Goal: Find specific page/section: Find specific page/section

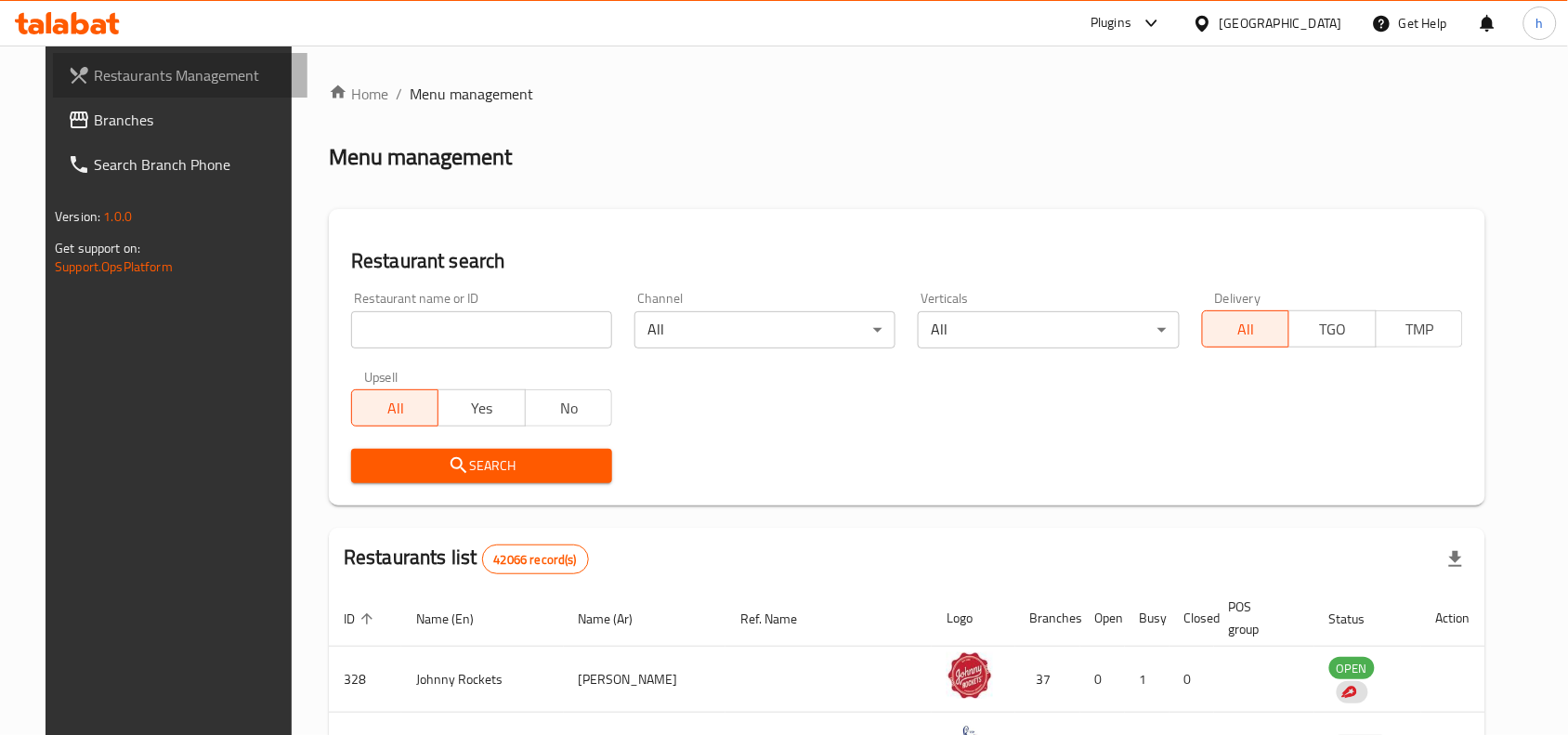
click at [102, 75] on span "Restaurants Management" at bounding box center [193, 75] width 199 height 23
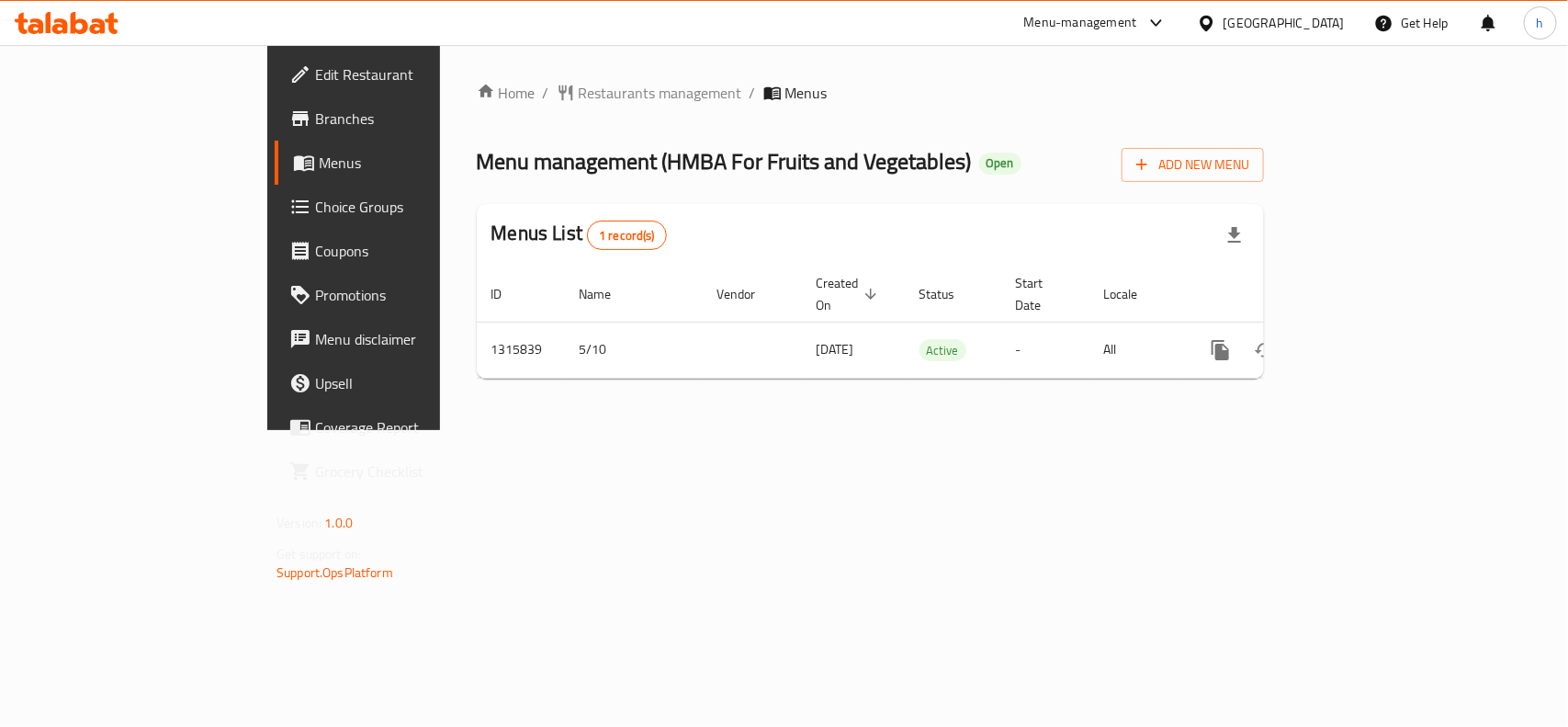
click at [1251, 21] on div "[GEOGRAPHIC_DATA]" at bounding box center [1284, 22] width 121 height 20
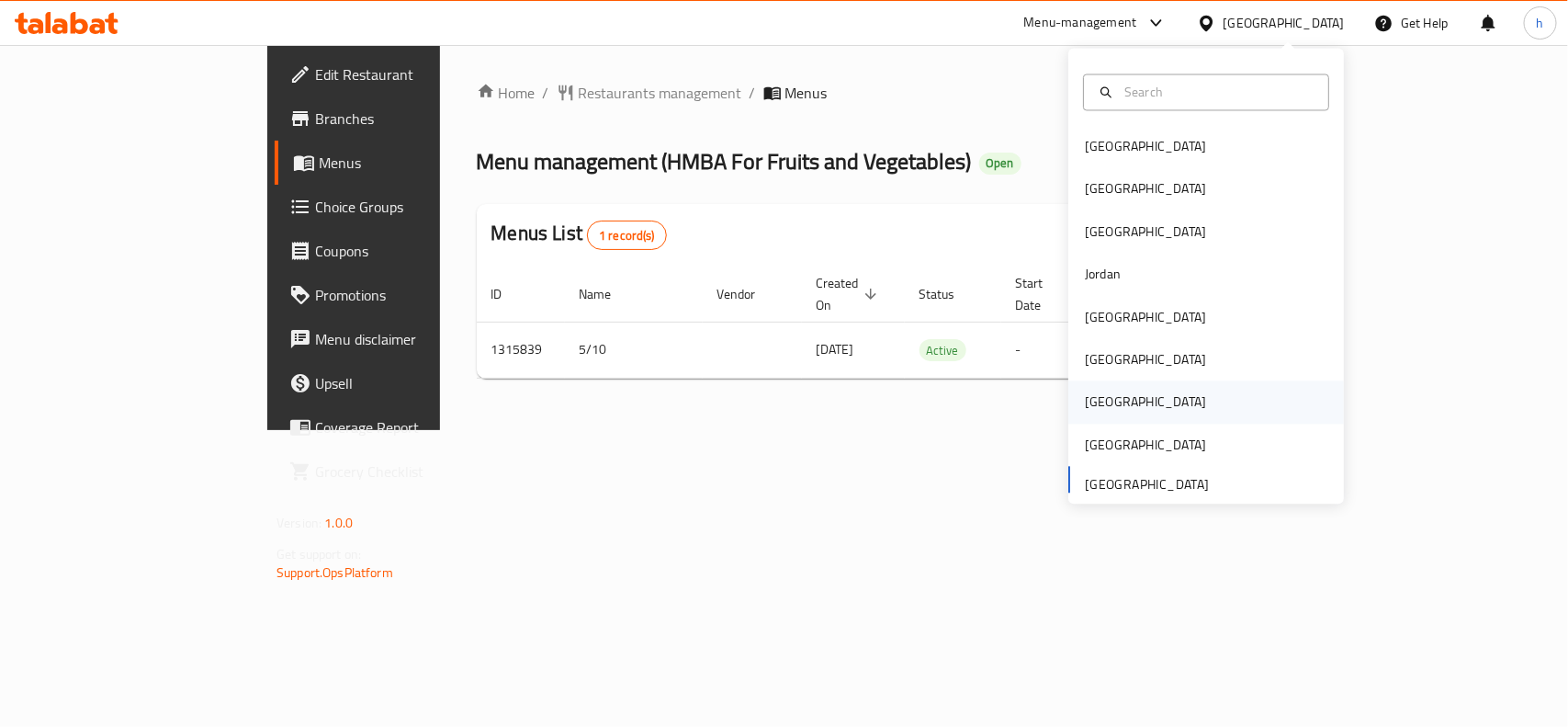
click at [1085, 406] on div "[GEOGRAPHIC_DATA]" at bounding box center [1145, 402] width 121 height 20
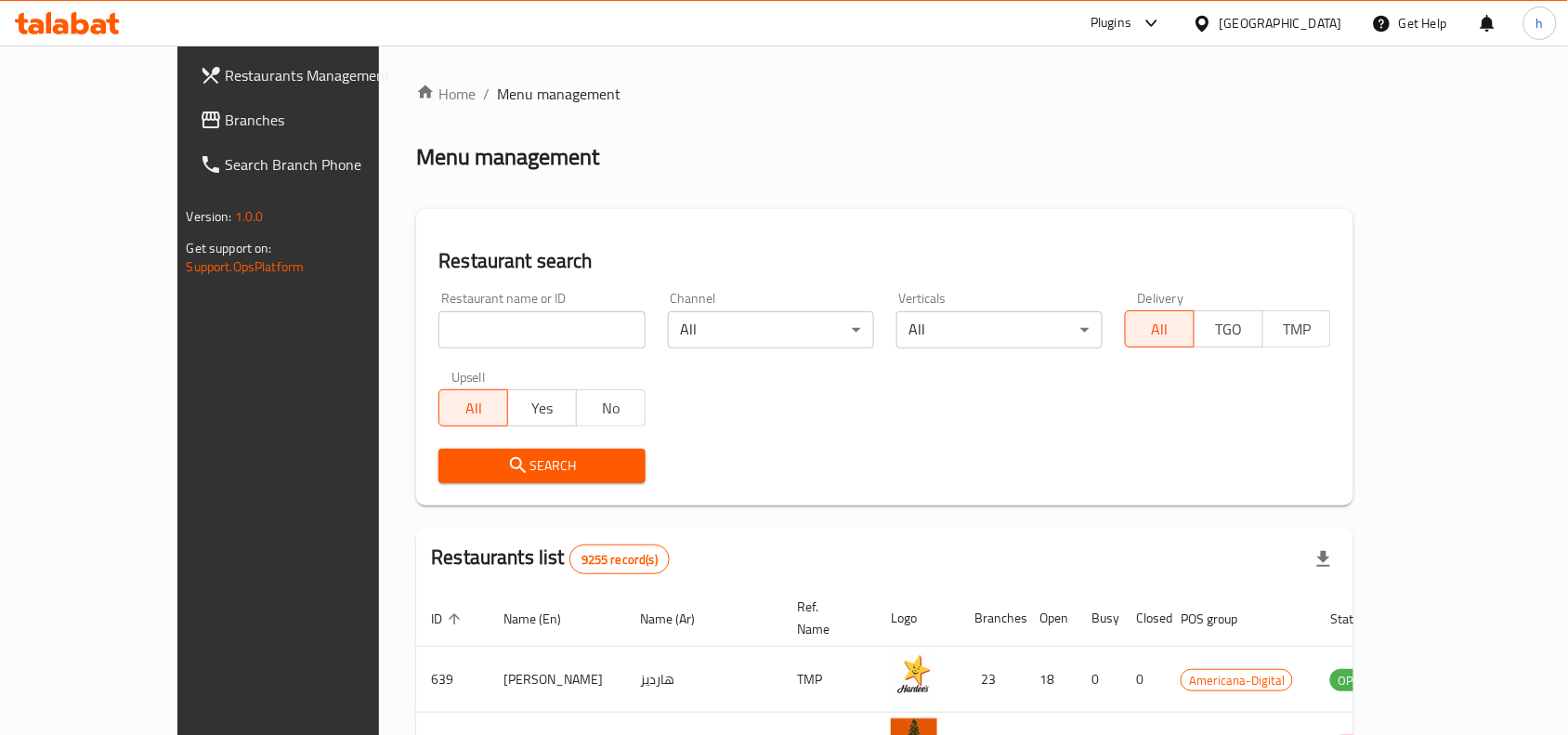
click at [184, 104] on link "Branches" at bounding box center [311, 119] width 254 height 44
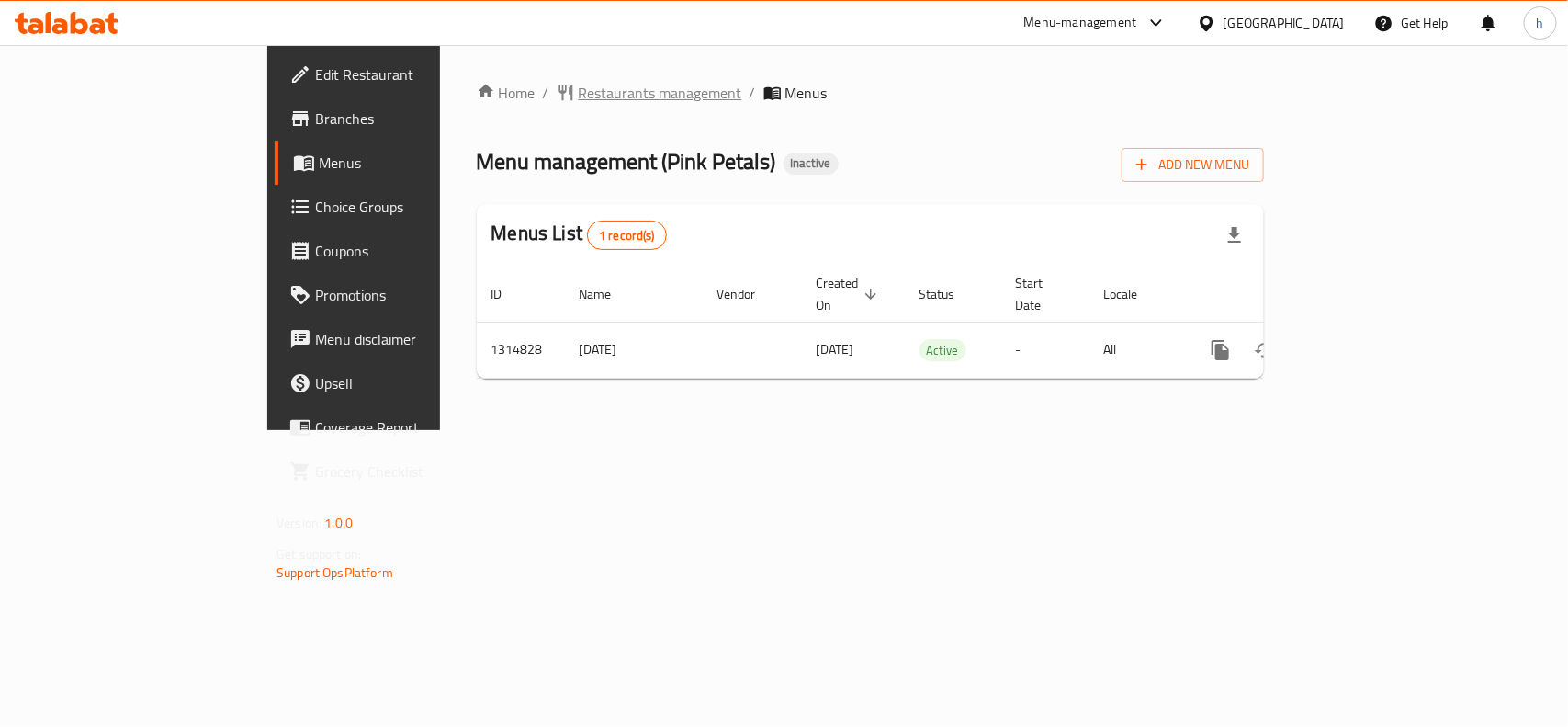
click at [579, 85] on span "Restaurants management" at bounding box center [661, 92] width 164 height 22
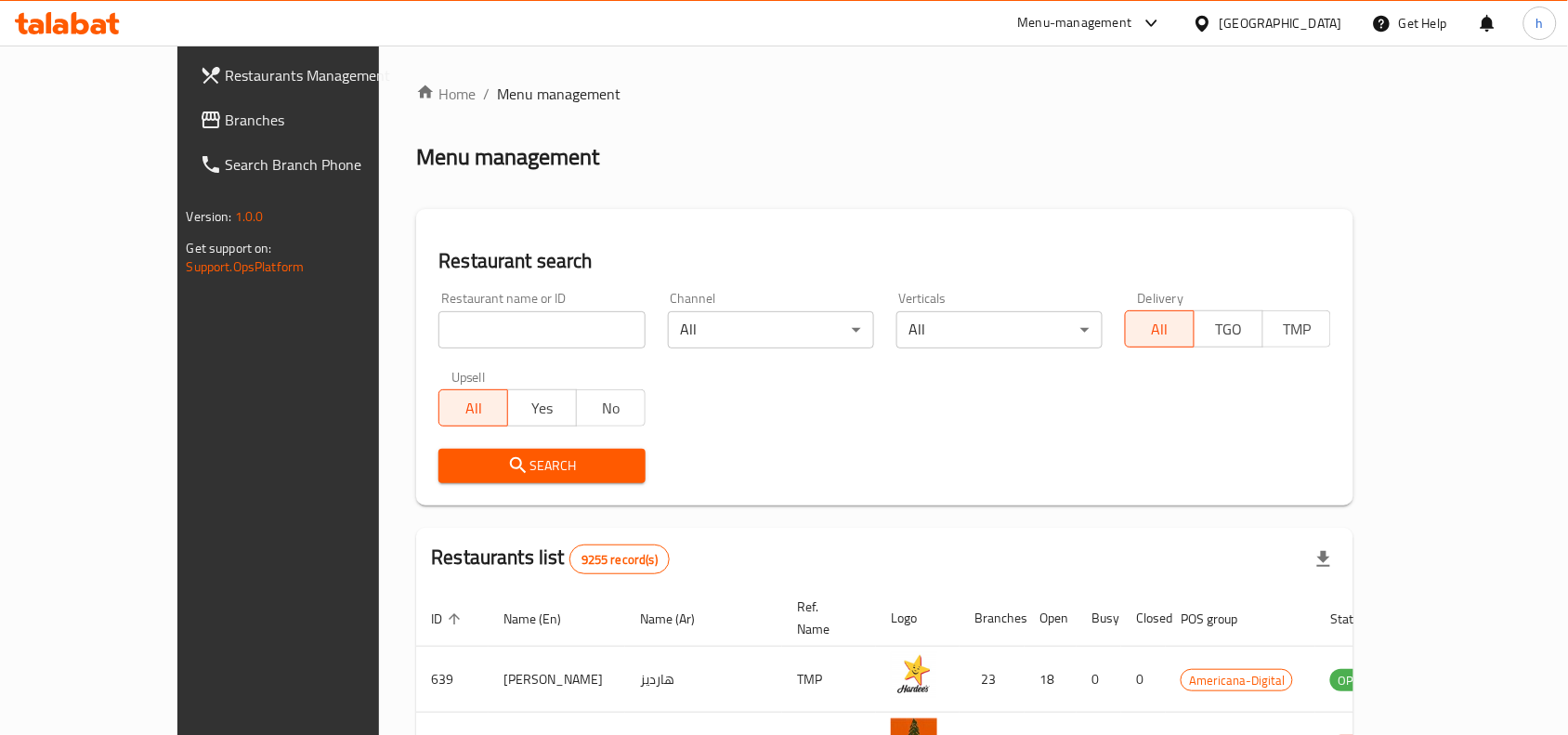
click at [226, 127] on span "Branches" at bounding box center [325, 120] width 199 height 23
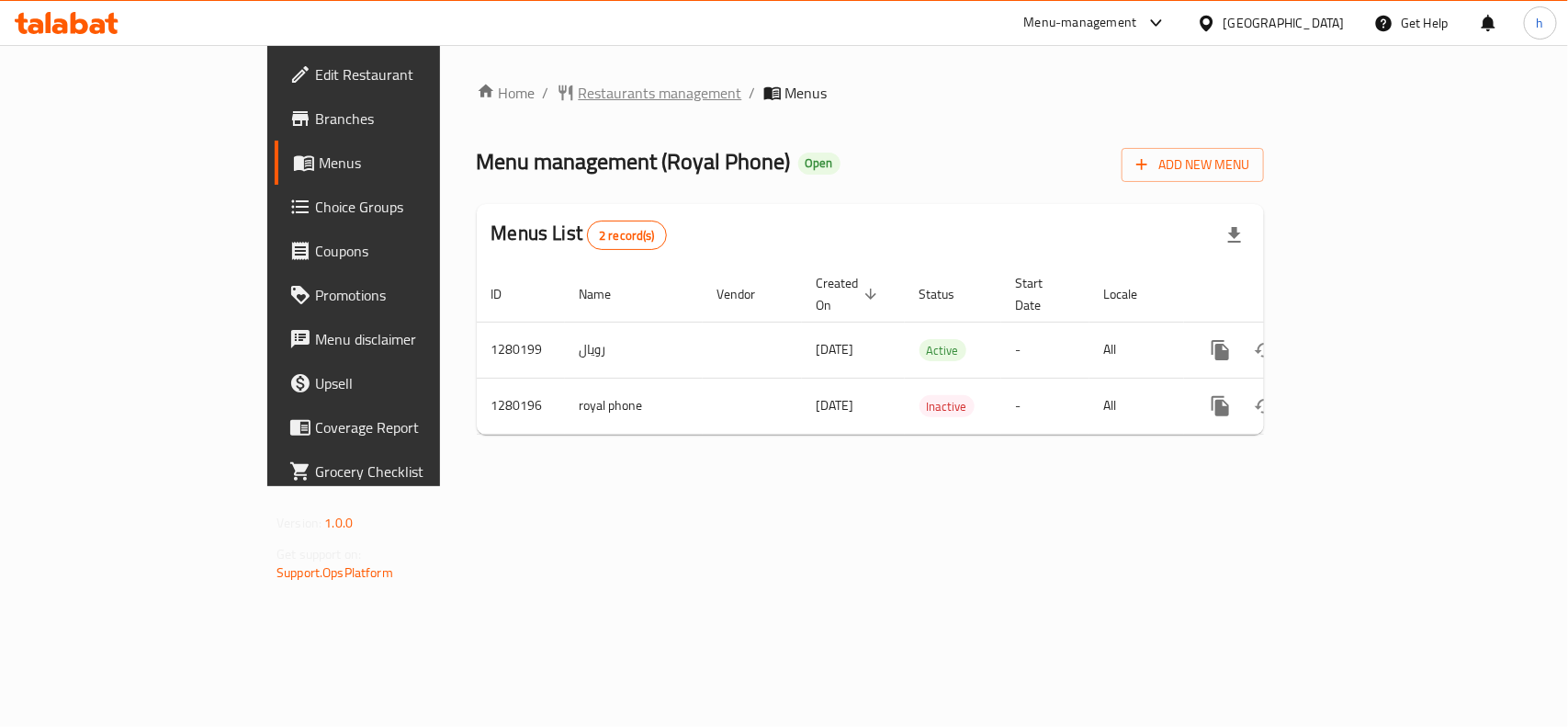
click at [579, 93] on span "Restaurants management" at bounding box center [661, 92] width 164 height 22
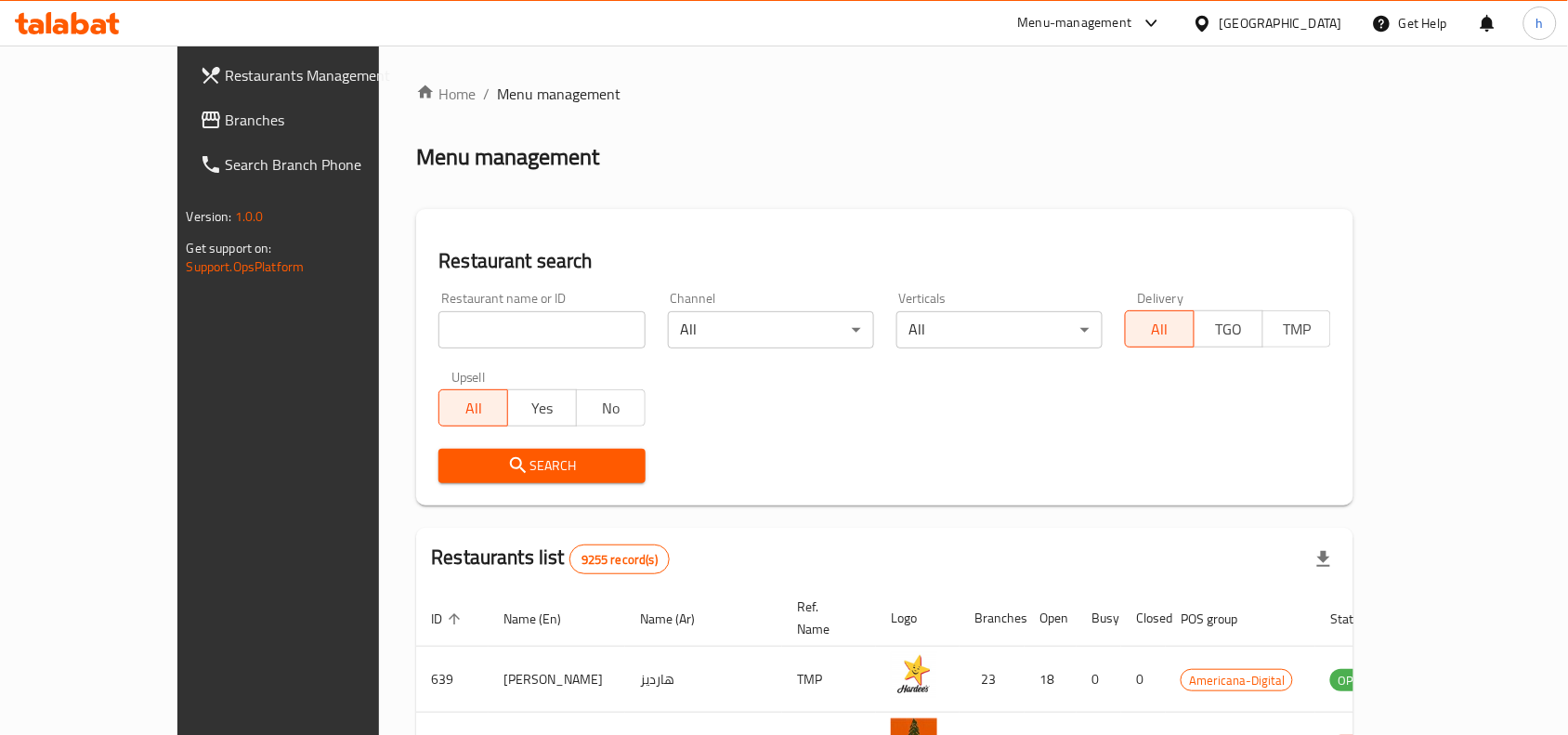
click at [226, 110] on span "Branches" at bounding box center [325, 120] width 199 height 23
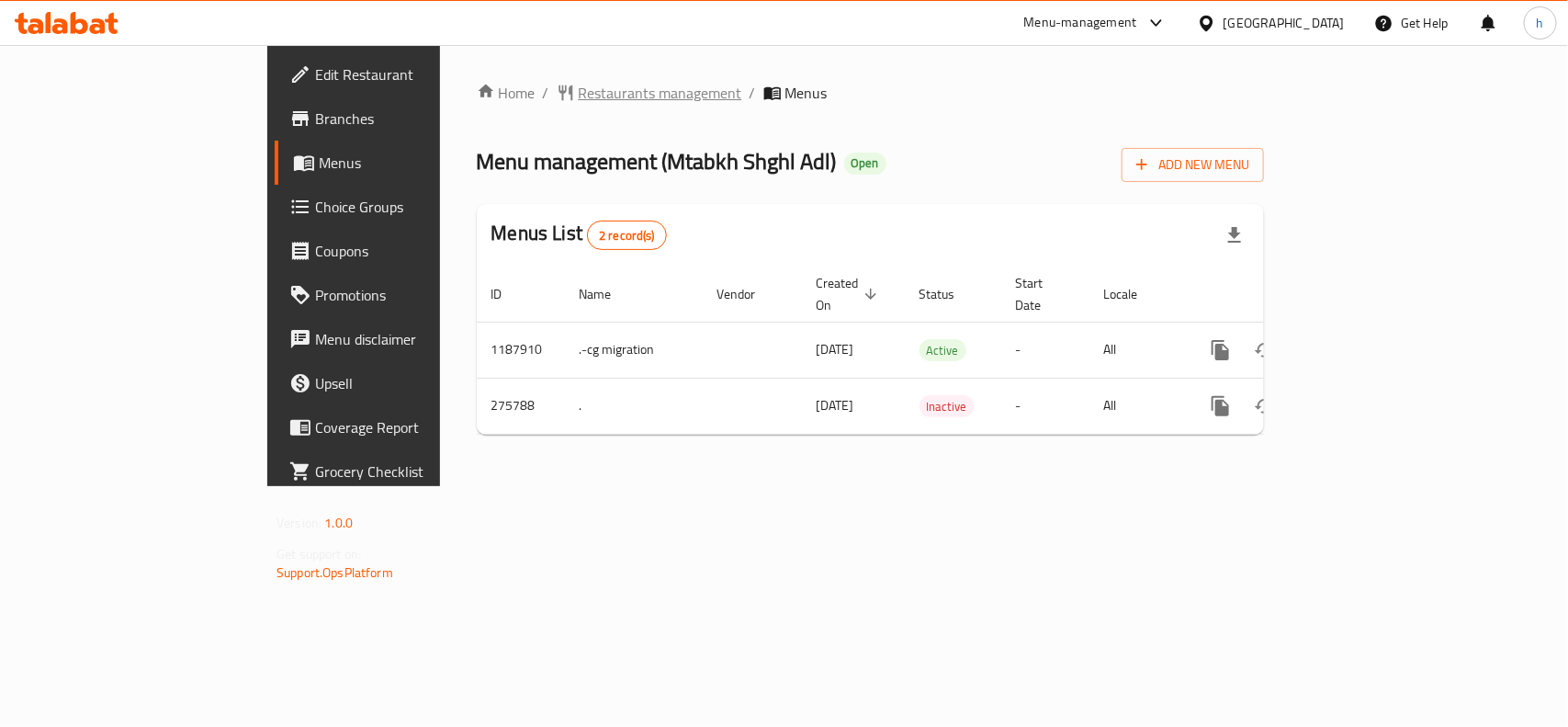
click at [579, 89] on span "Restaurants management" at bounding box center [661, 92] width 164 height 22
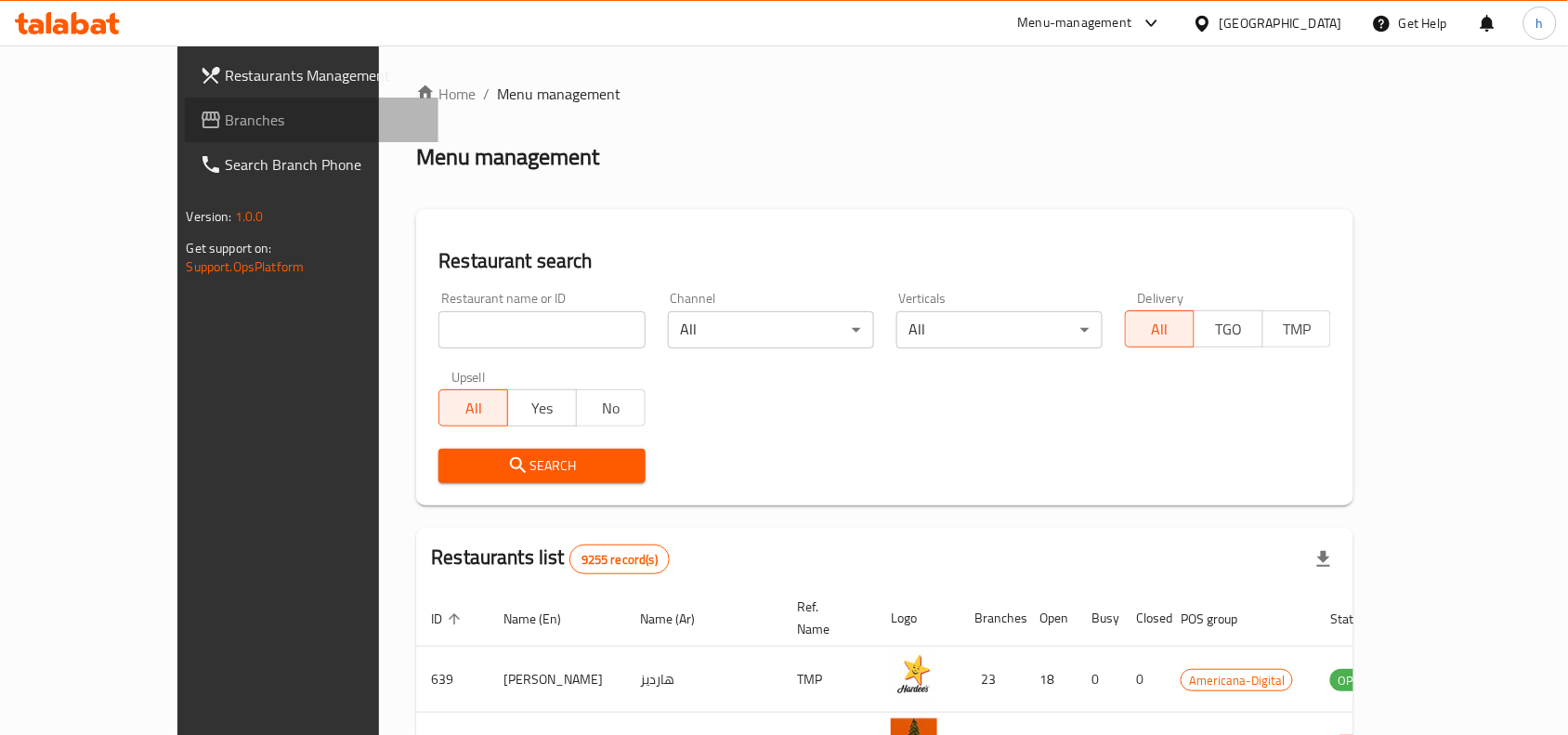
click at [226, 119] on span "Branches" at bounding box center [325, 120] width 199 height 23
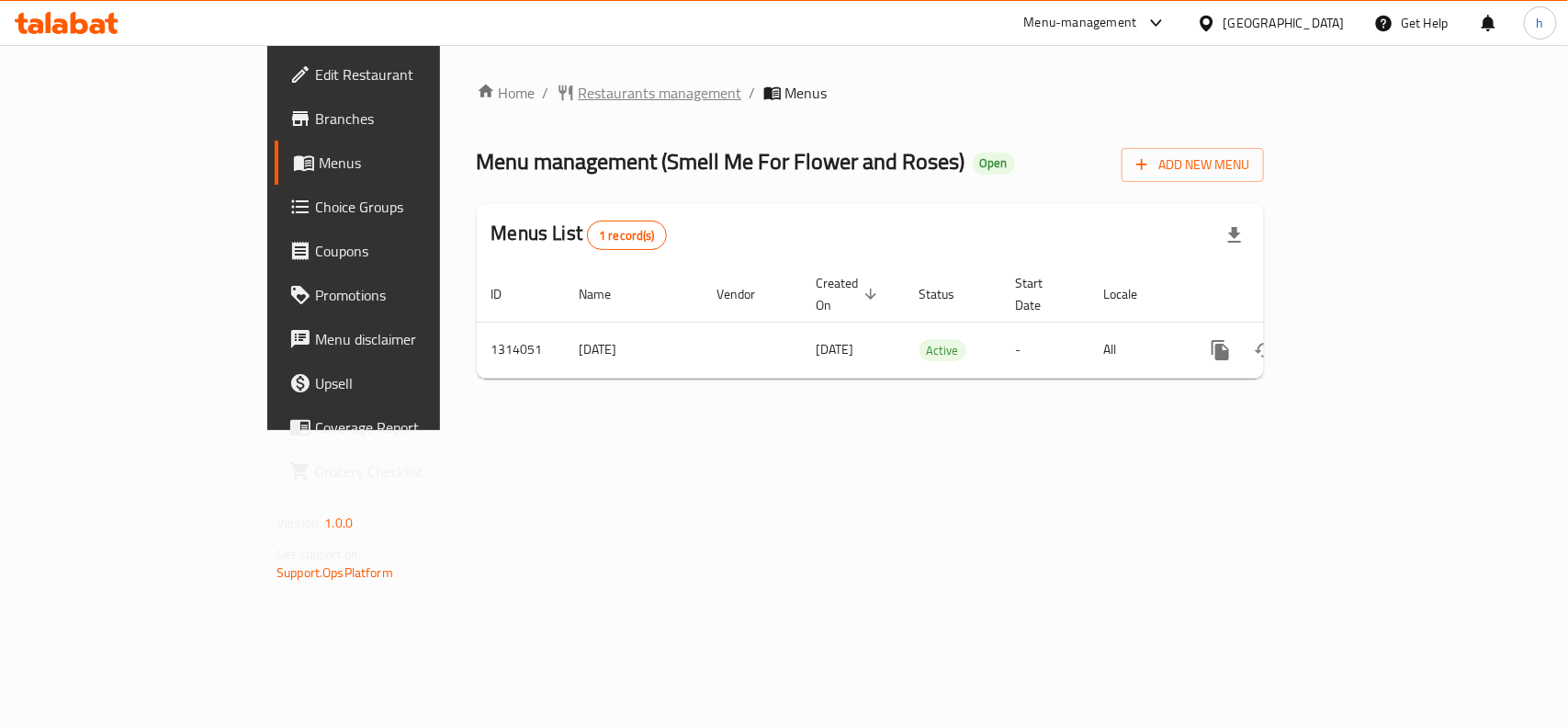
click at [579, 94] on span "Restaurants management" at bounding box center [661, 92] width 164 height 22
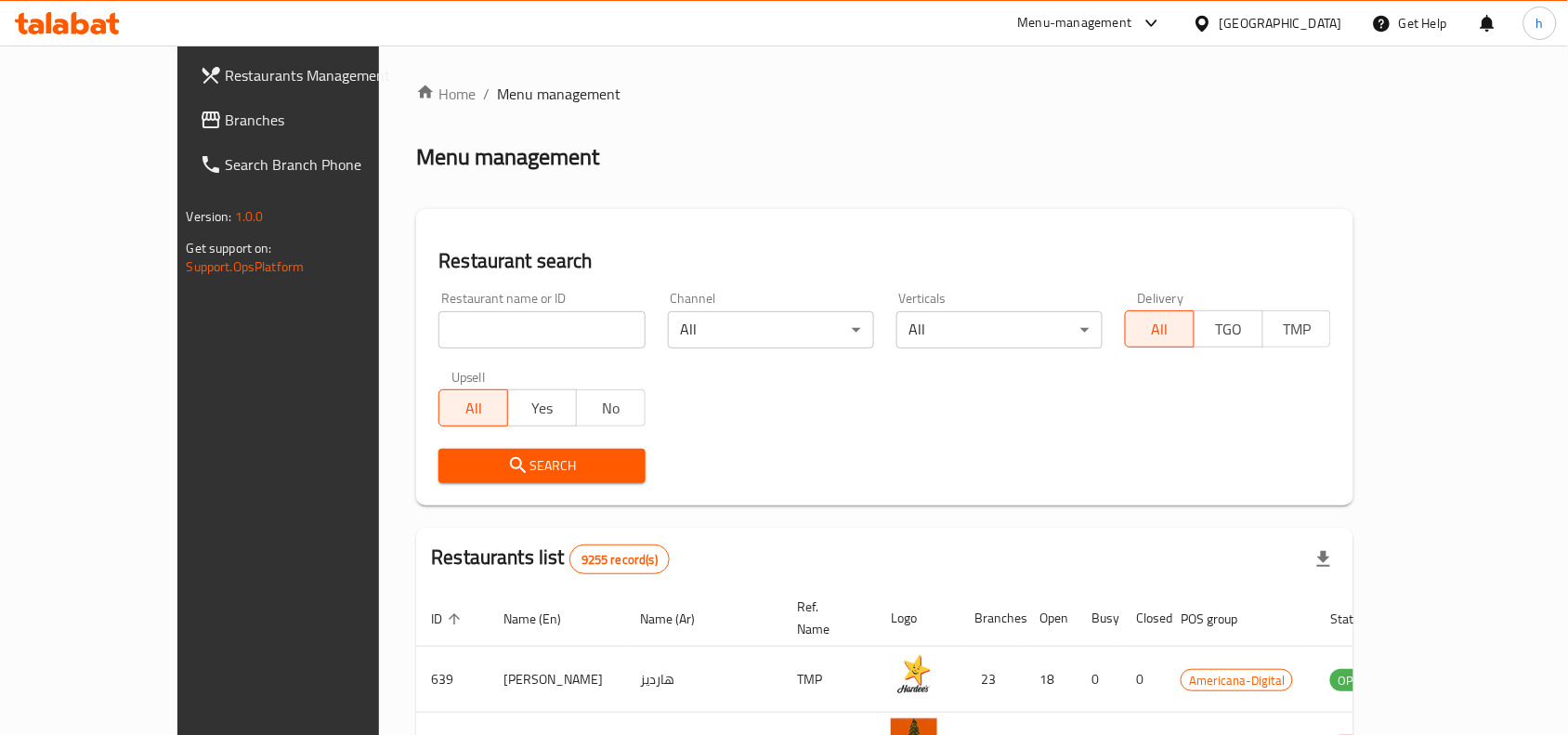
click at [226, 116] on span "Branches" at bounding box center [325, 120] width 199 height 23
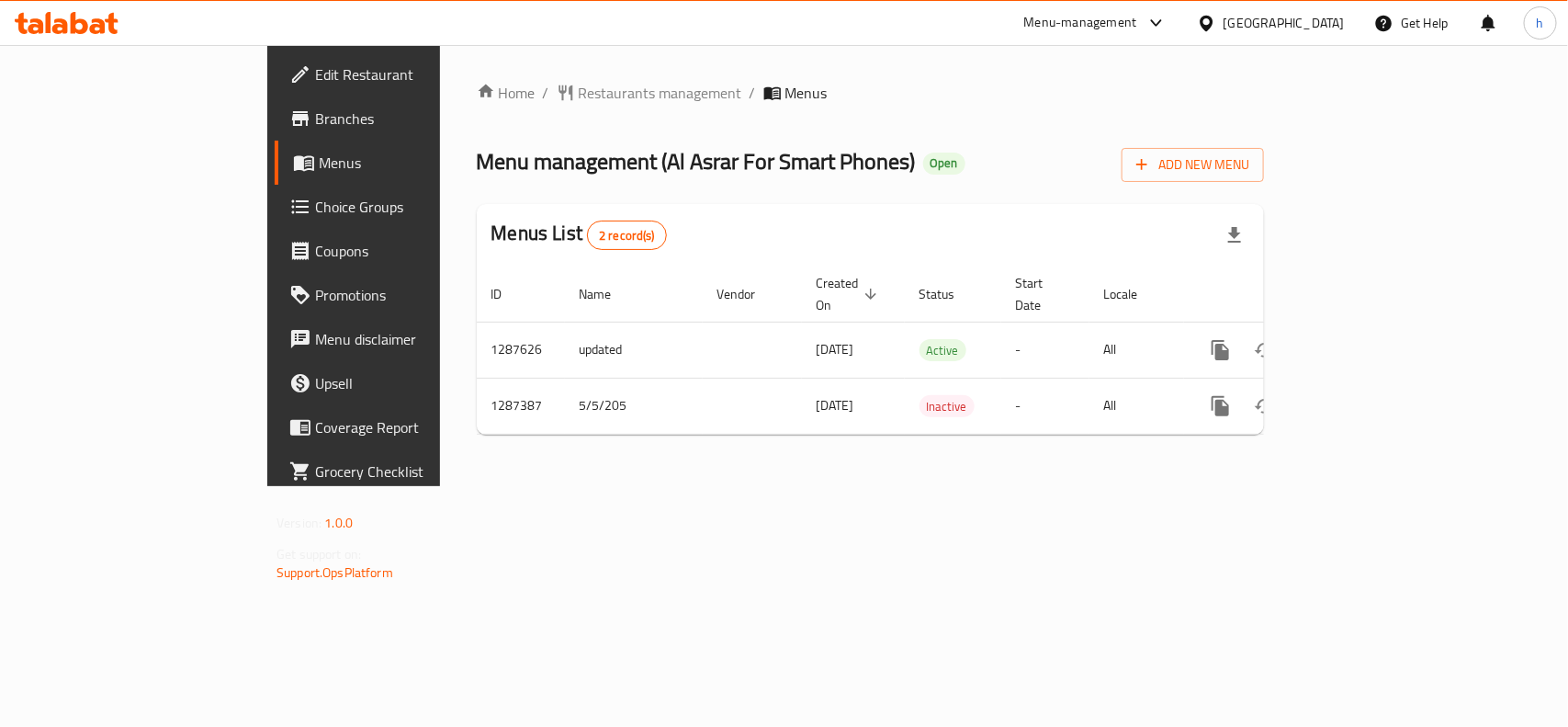
click at [1319, 25] on div "Qatar" at bounding box center [1284, 22] width 121 height 20
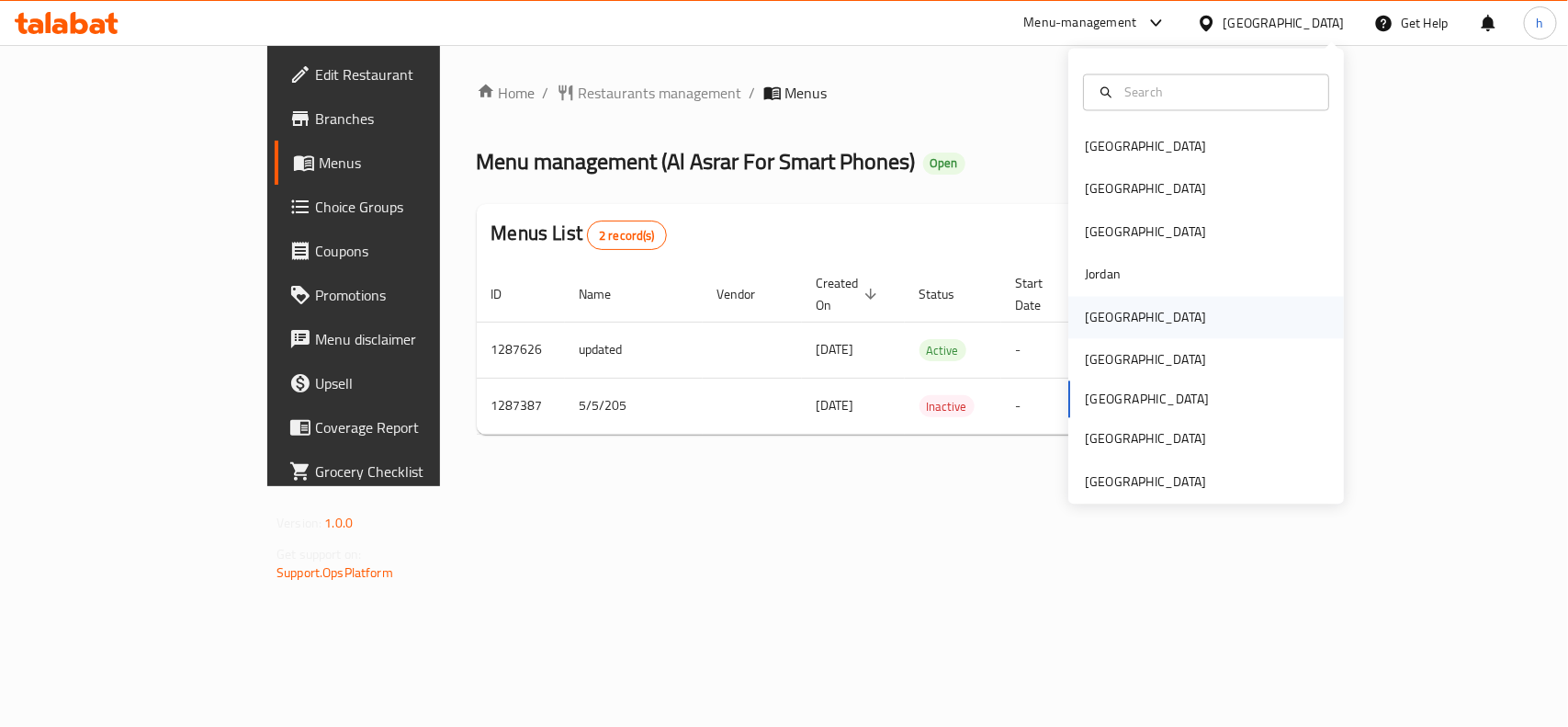
click at [1100, 319] on div "[GEOGRAPHIC_DATA]" at bounding box center [1145, 316] width 121 height 20
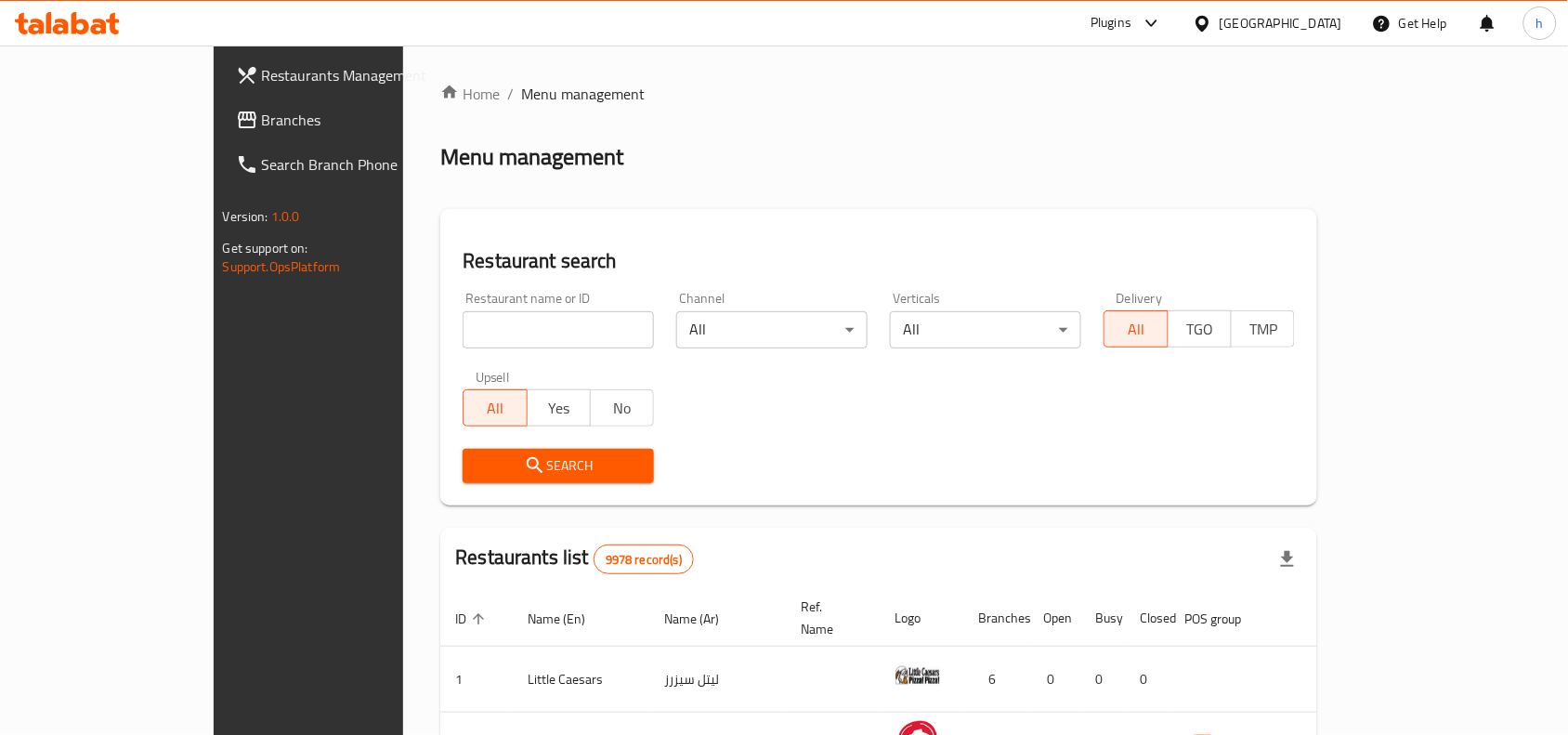
click at [262, 109] on span "Branches" at bounding box center [361, 120] width 199 height 23
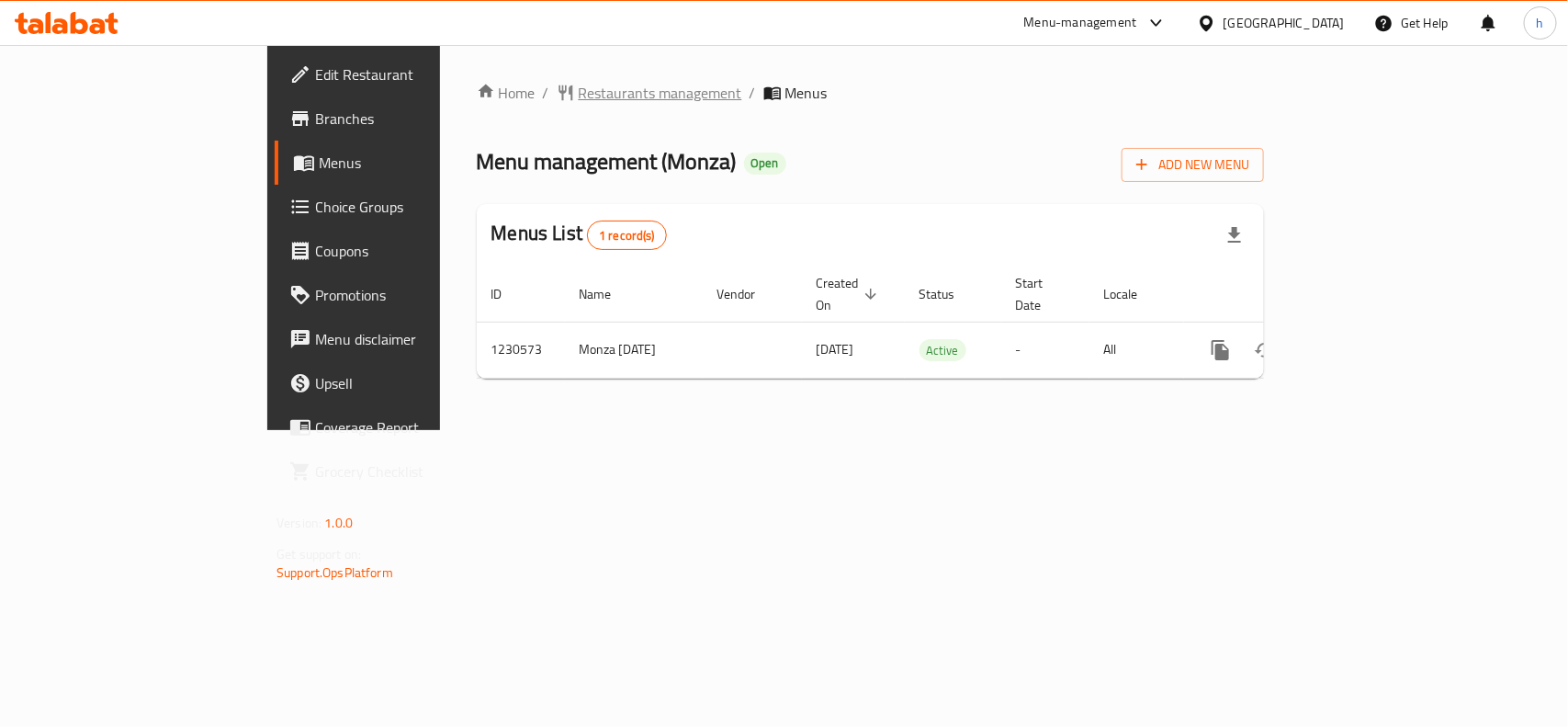
click at [579, 88] on span "Restaurants management" at bounding box center [661, 92] width 164 height 22
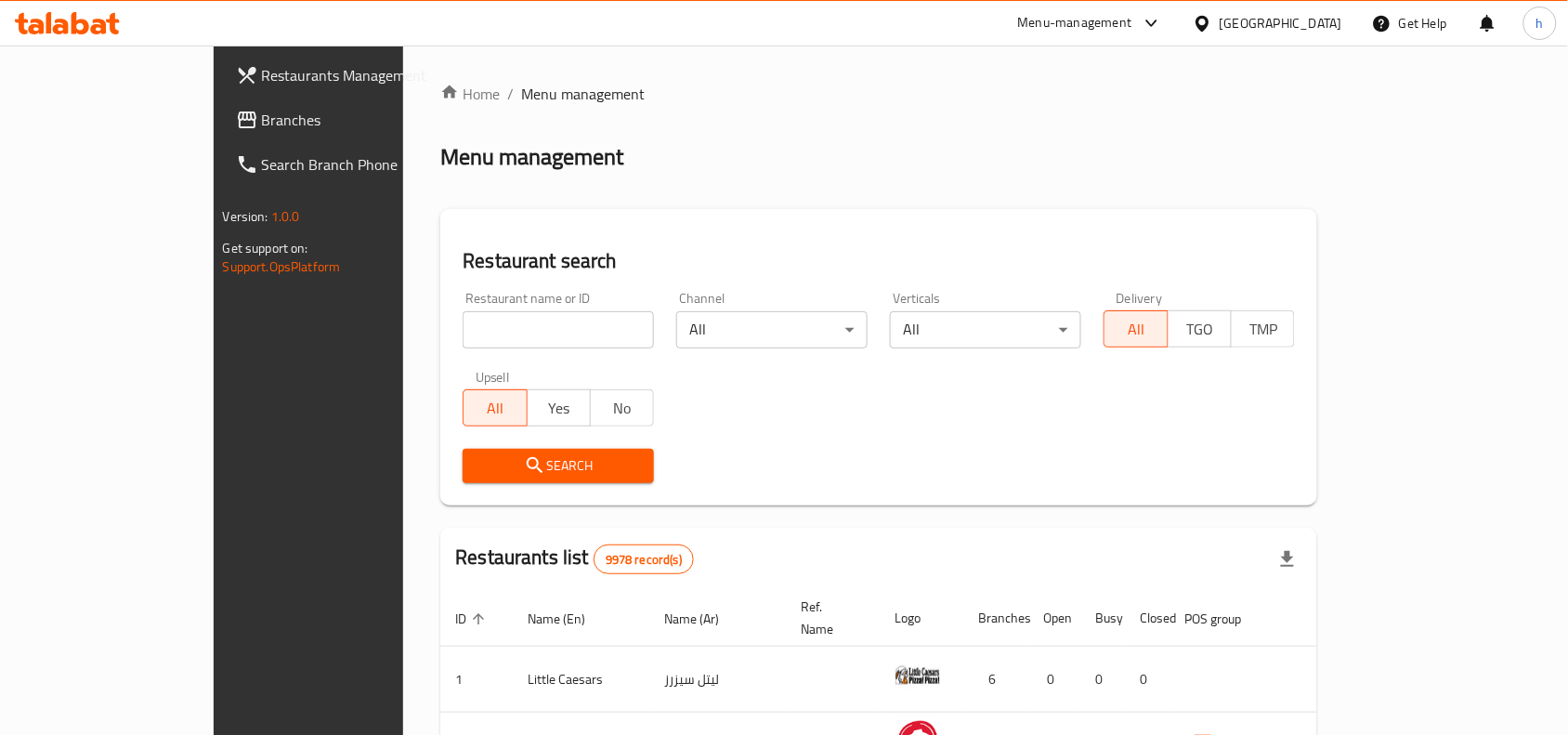
click at [262, 118] on span "Branches" at bounding box center [361, 120] width 199 height 23
